Goal: Information Seeking & Learning: Find specific fact

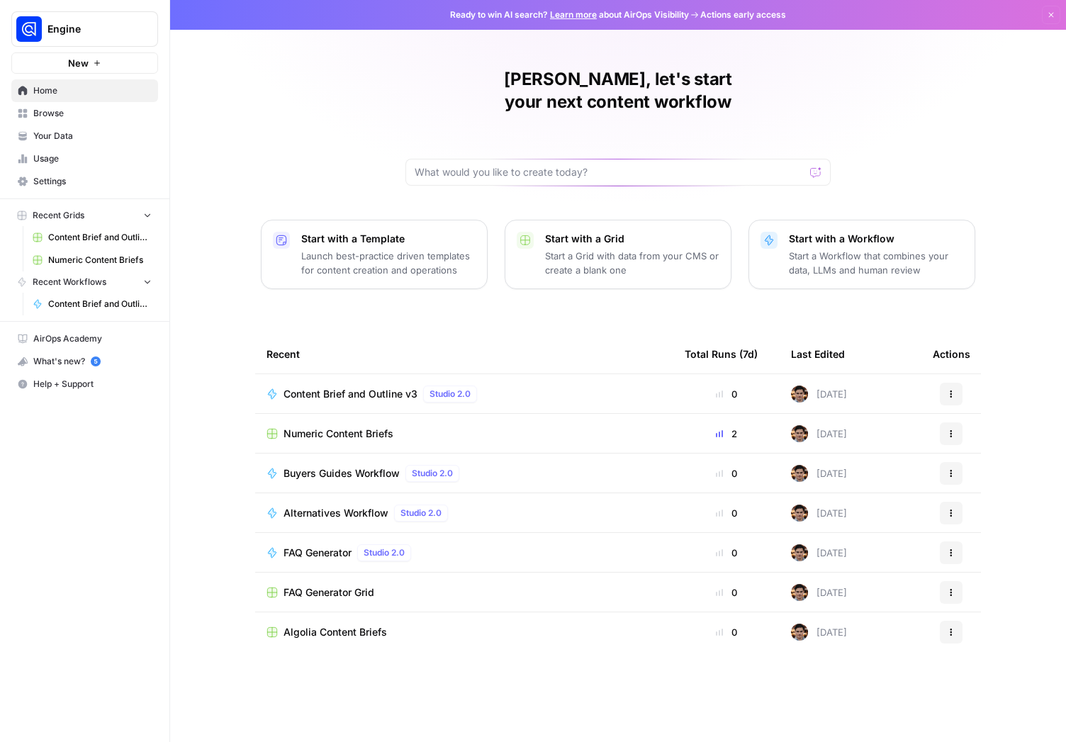
click at [61, 133] on span "Your Data" at bounding box center [92, 136] width 118 height 13
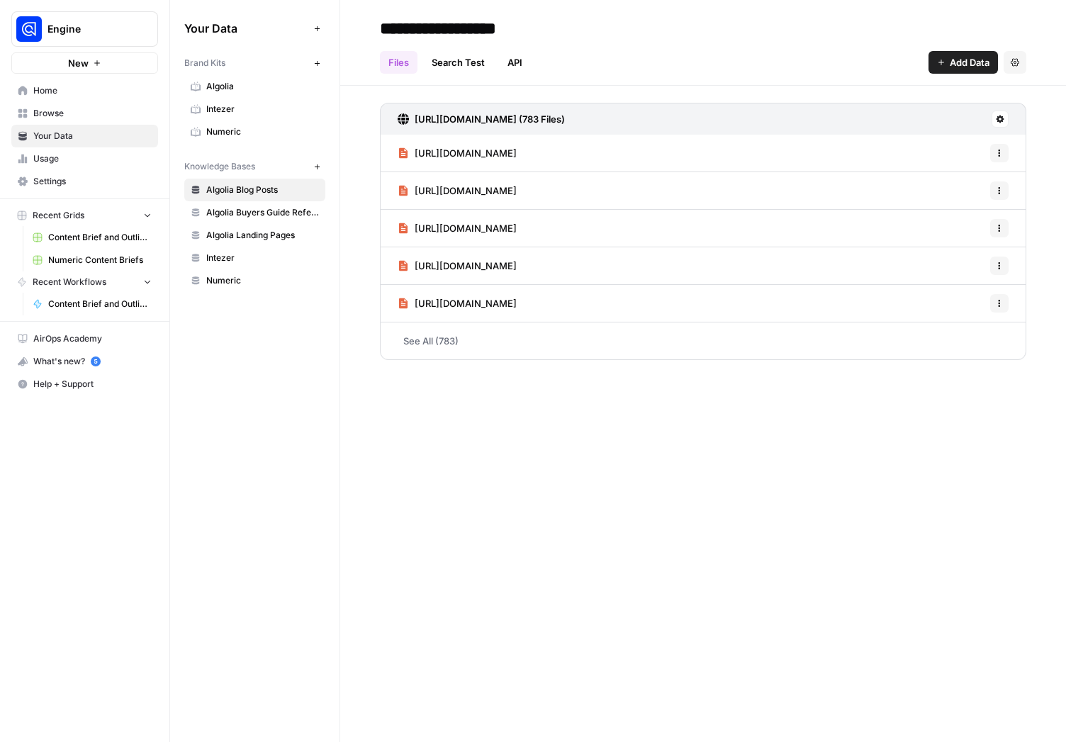
click at [225, 285] on span "Numeric" at bounding box center [262, 280] width 113 height 13
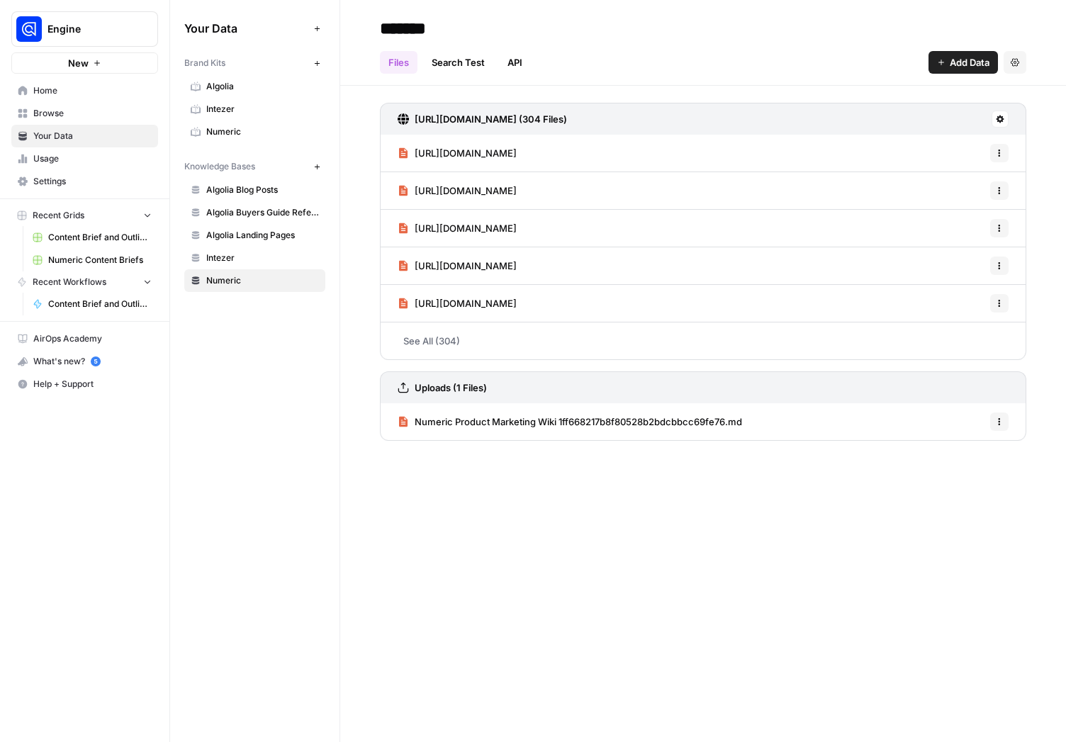
click at [469, 59] on link "Search Test" at bounding box center [458, 62] width 70 height 23
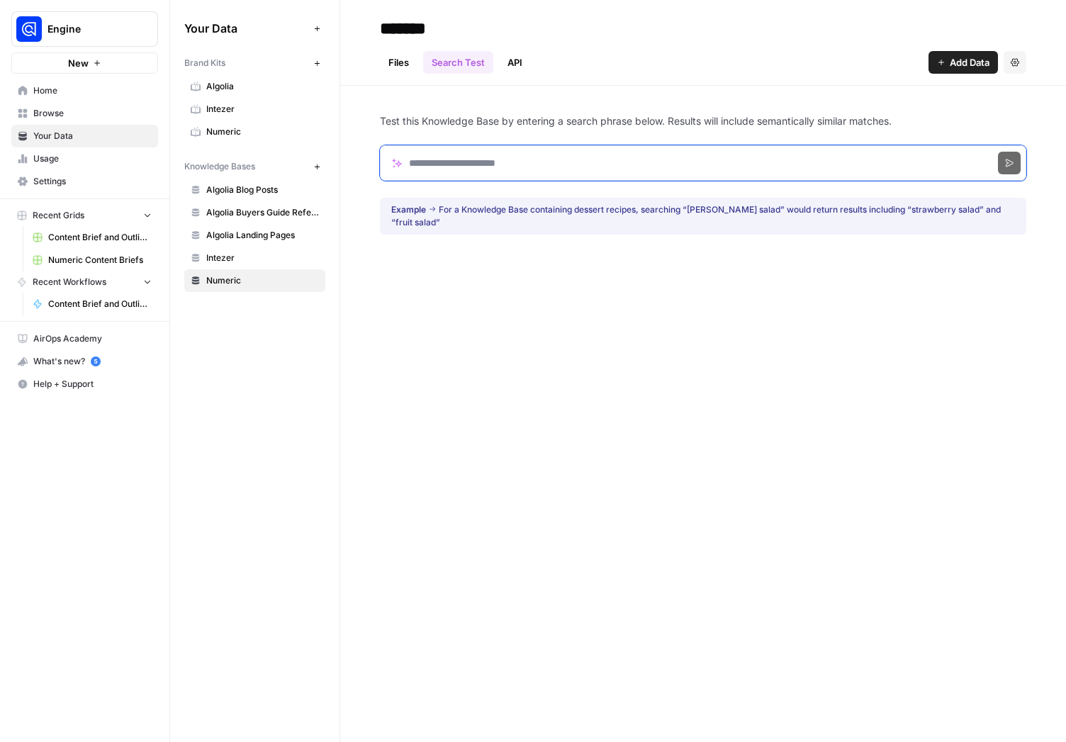
click at [479, 167] on input "Search phrase" at bounding box center [703, 162] width 646 height 35
type input "**********"
click button "Search" at bounding box center [1009, 163] width 23 height 23
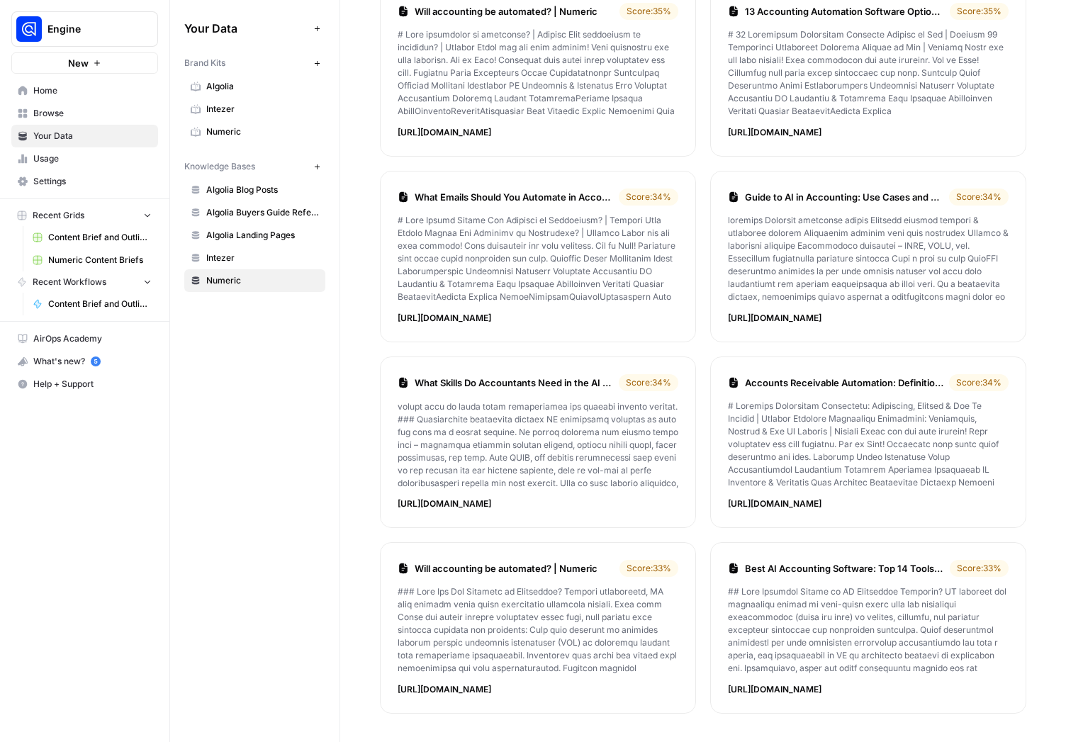
scroll to position [234, 0]
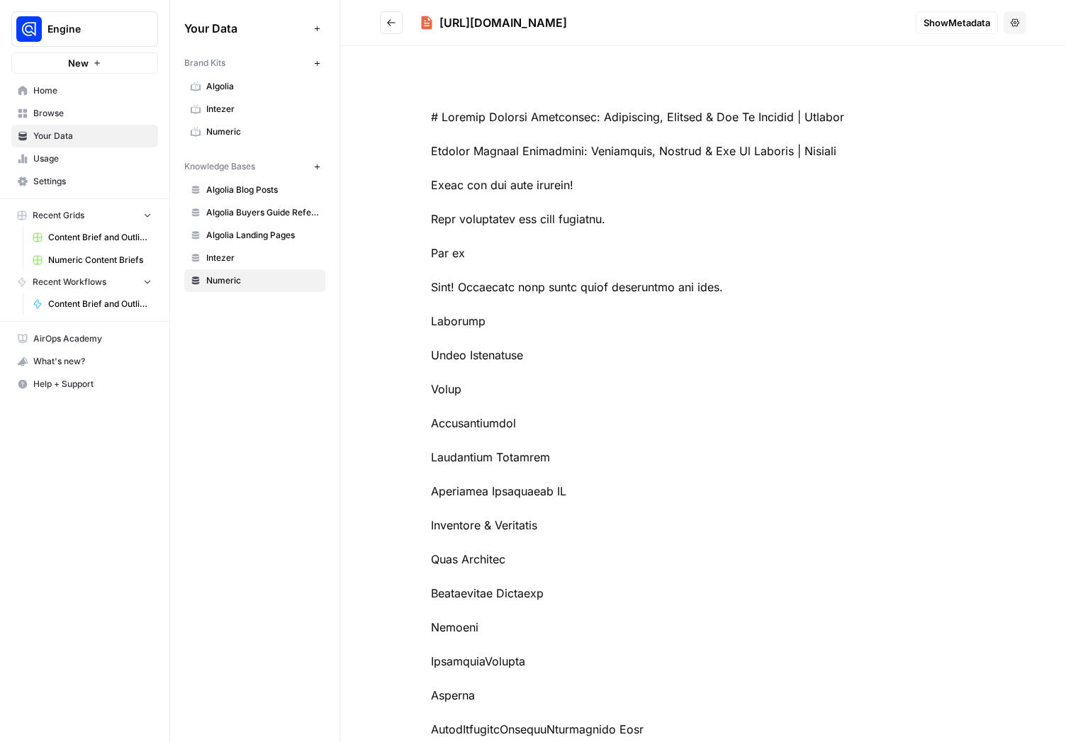
click at [559, 23] on div "[URL][DOMAIN_NAME]" at bounding box center [503, 22] width 128 height 17
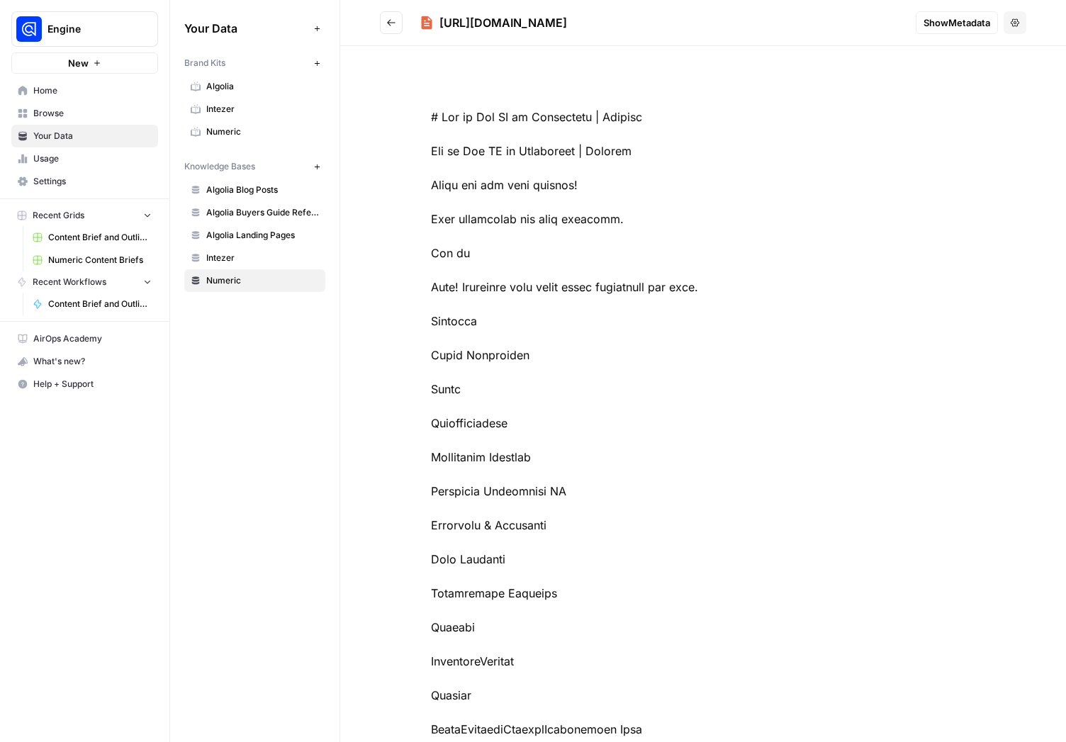
drag, startPoint x: 762, startPoint y: 22, endPoint x: 473, endPoint y: 21, distance: 289.1
click at [439, 20] on div "[URL][DOMAIN_NAME]" at bounding box center [503, 22] width 128 height 17
